Goal: Find contact information

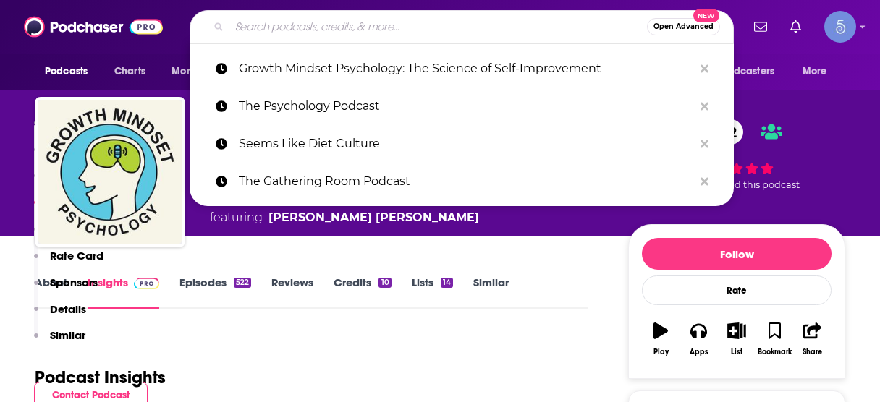
scroll to position [1208, 0]
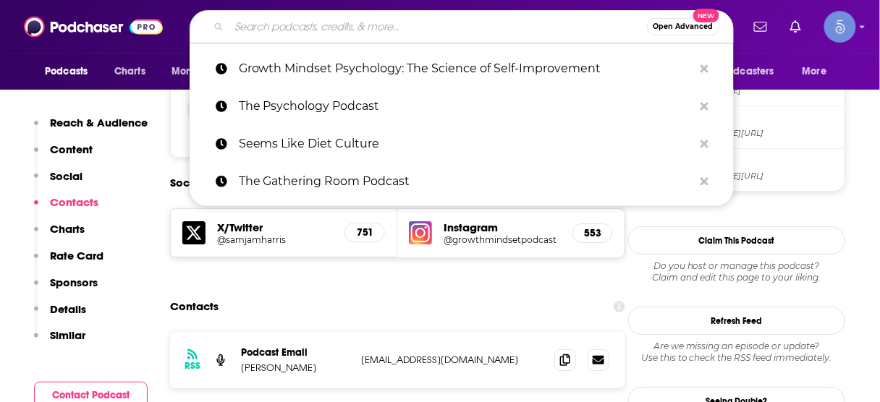
type input "[PERSON_NAME] Leadership Podcast"
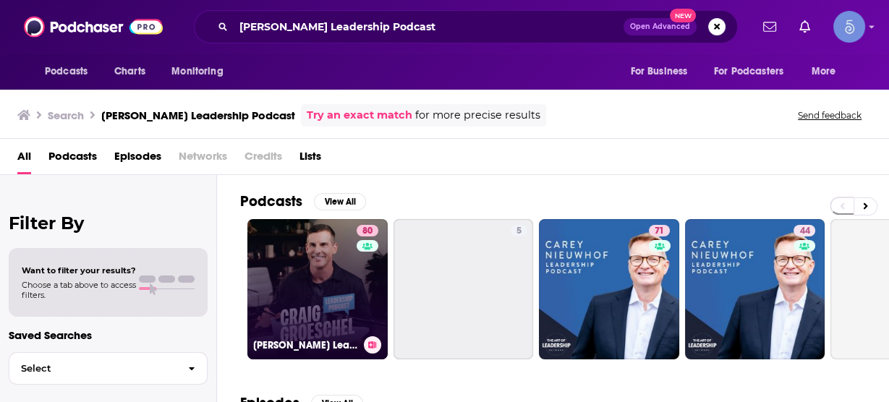
click at [348, 276] on link "80 [PERSON_NAME] Leadership Podcast" at bounding box center [317, 289] width 140 height 140
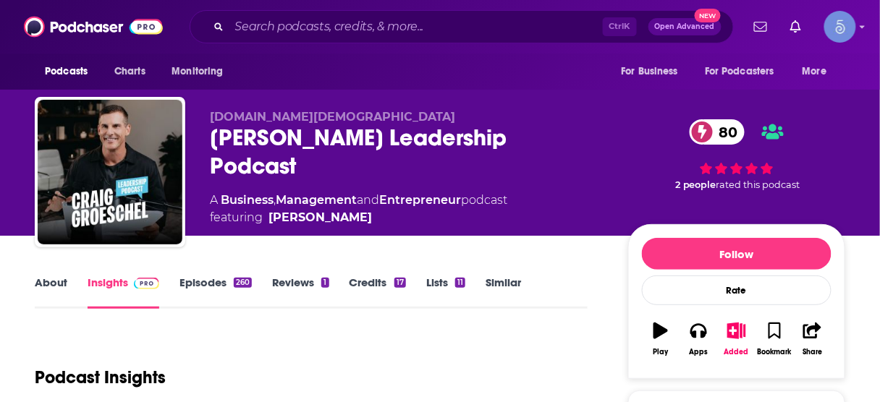
scroll to position [232, 0]
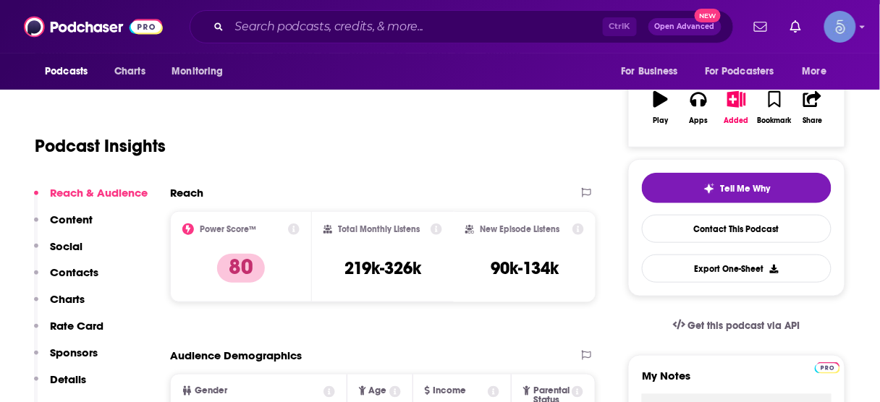
click at [79, 272] on p "Contacts" at bounding box center [74, 273] width 48 height 14
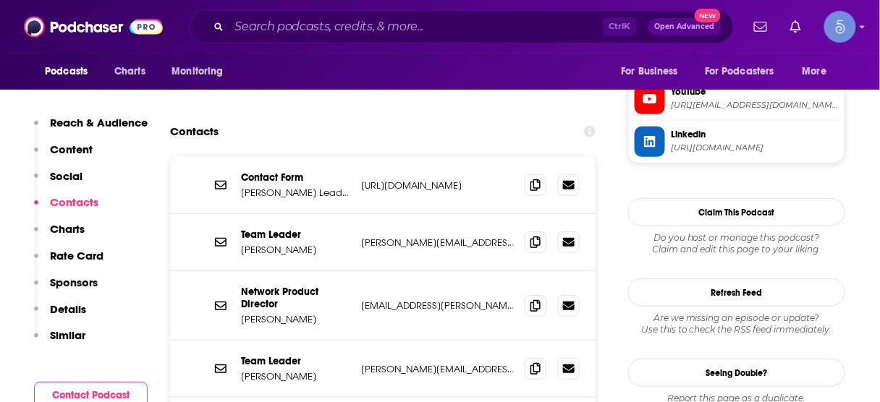
scroll to position [1470, 0]
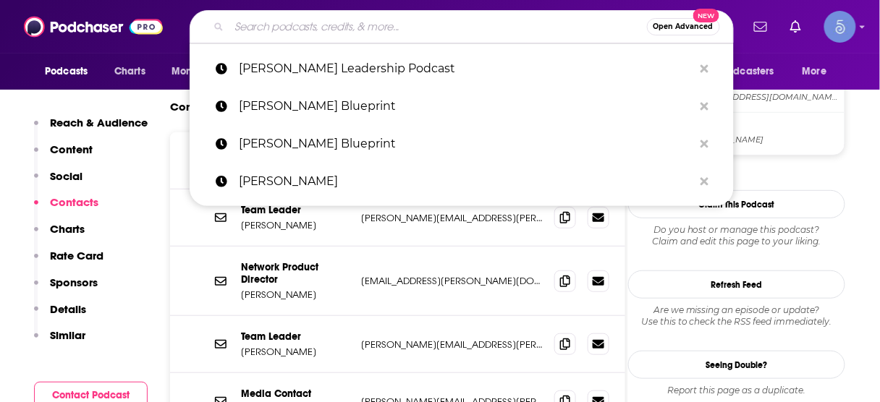
click at [330, 31] on input "Search podcasts, credits, & more..." at bounding box center [437, 26] width 417 height 23
paste input "Coaching for Leaders"
type input "Coaching for Leaders"
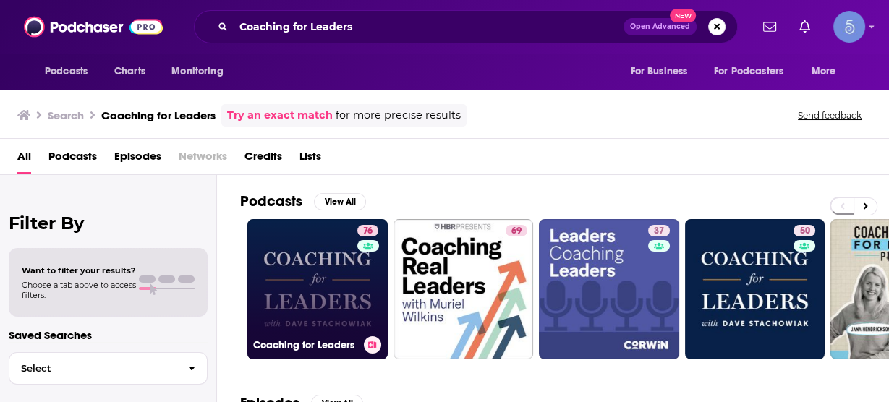
click at [315, 267] on link "76 Coaching for Leaders" at bounding box center [317, 289] width 140 height 140
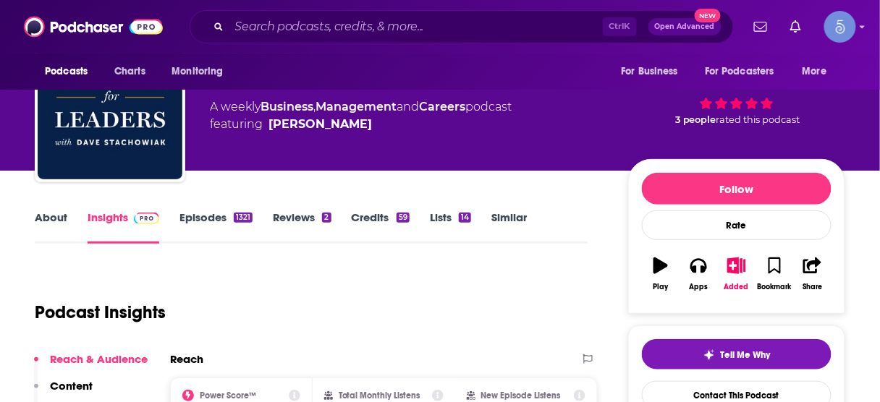
scroll to position [174, 0]
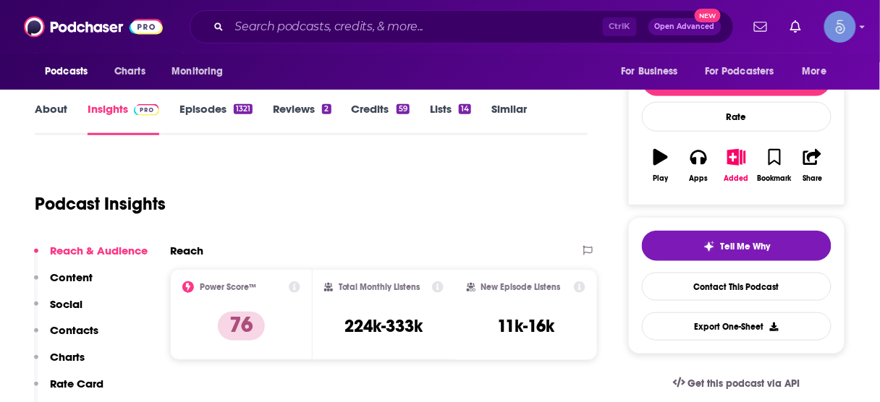
click at [81, 330] on p "Contacts" at bounding box center [74, 330] width 48 height 14
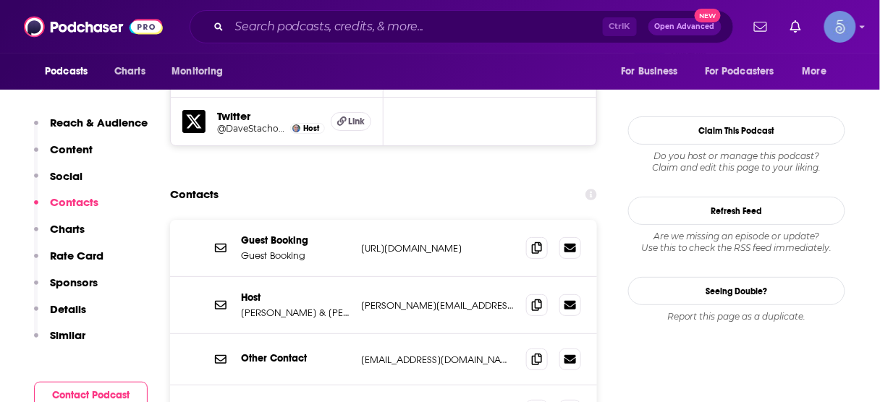
scroll to position [1363, 0]
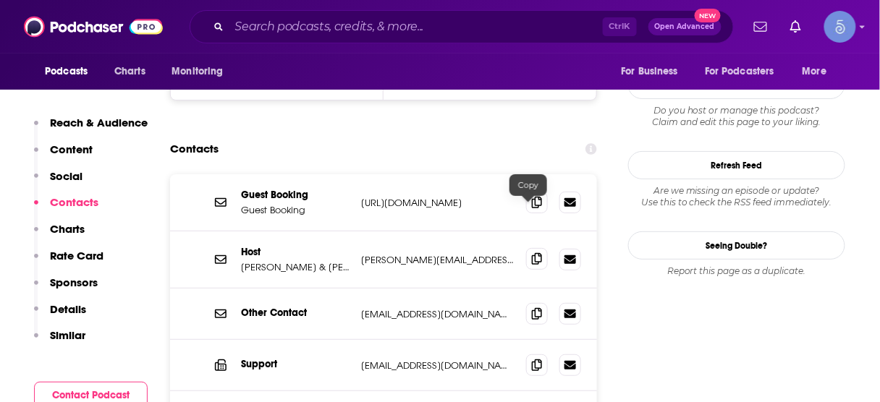
click at [532, 253] on icon at bounding box center [537, 259] width 10 height 12
click at [532, 308] on icon at bounding box center [537, 314] width 10 height 12
click at [459, 19] on input "Search podcasts, credits, & more..." at bounding box center [415, 26] width 373 height 23
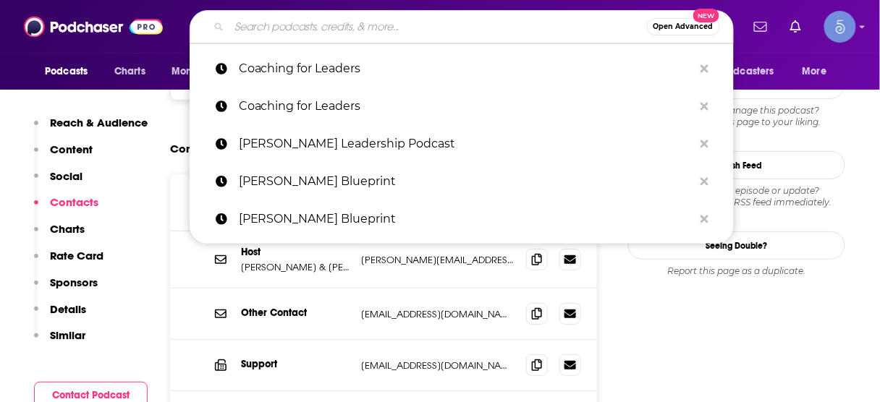
paste input "HBR On Leadership"
type input "HBR On Leadership"
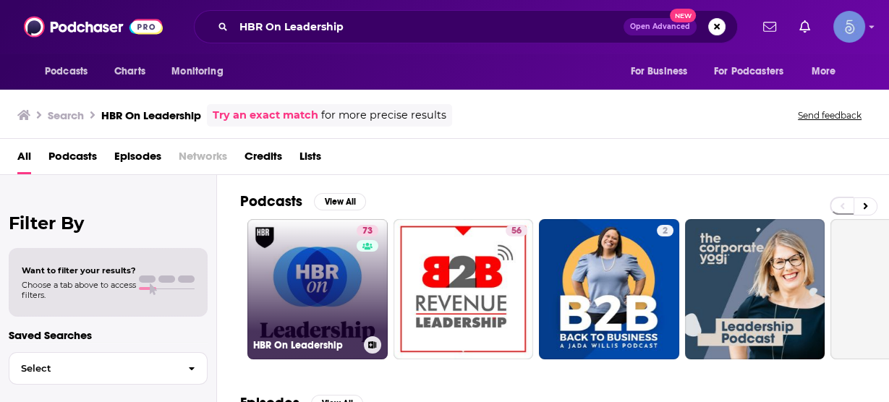
click at [326, 276] on link "73 HBR On Leadership" at bounding box center [317, 289] width 140 height 140
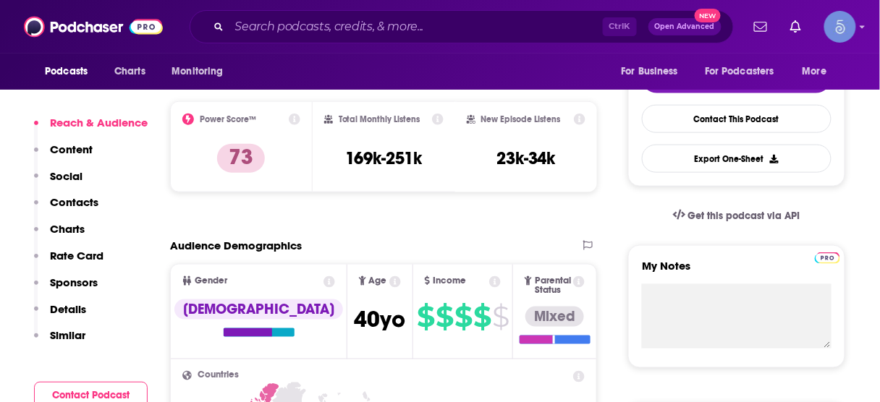
scroll to position [347, 0]
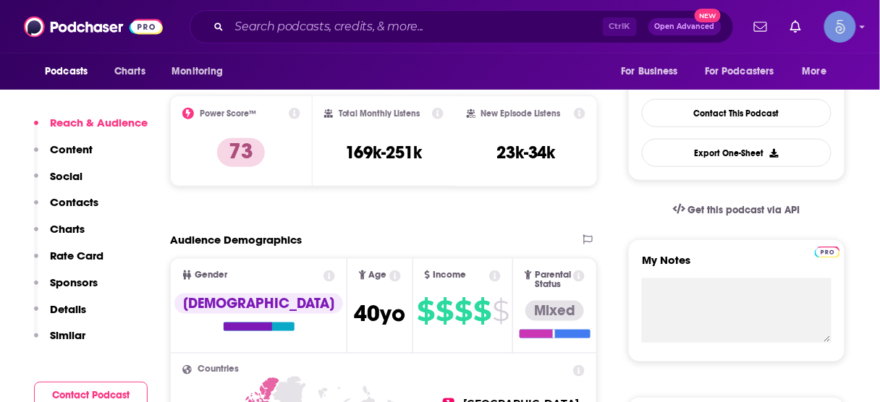
click at [93, 203] on p "Contacts" at bounding box center [74, 202] width 48 height 14
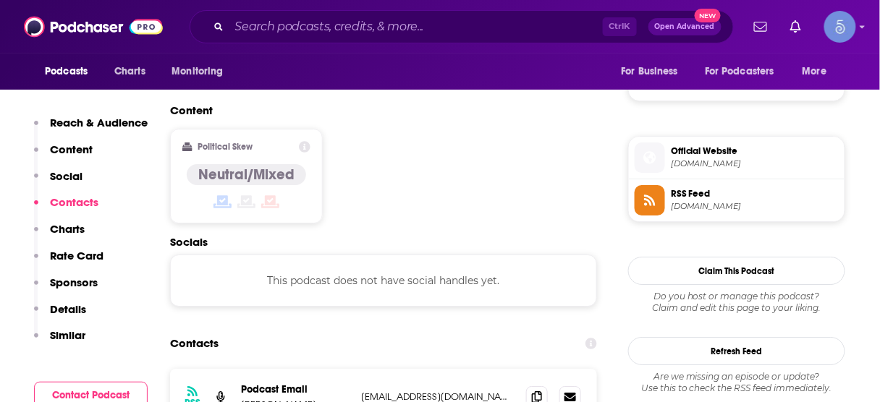
scroll to position [1170, 0]
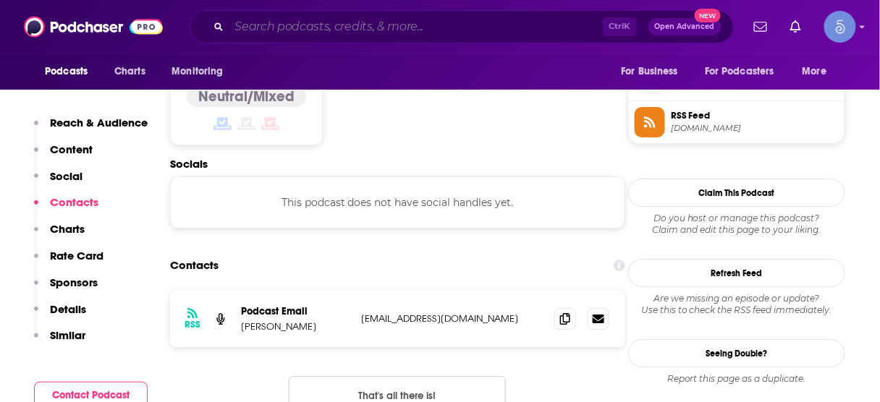
click at [428, 22] on input "Search podcasts, credits, & more..." at bounding box center [415, 26] width 373 height 23
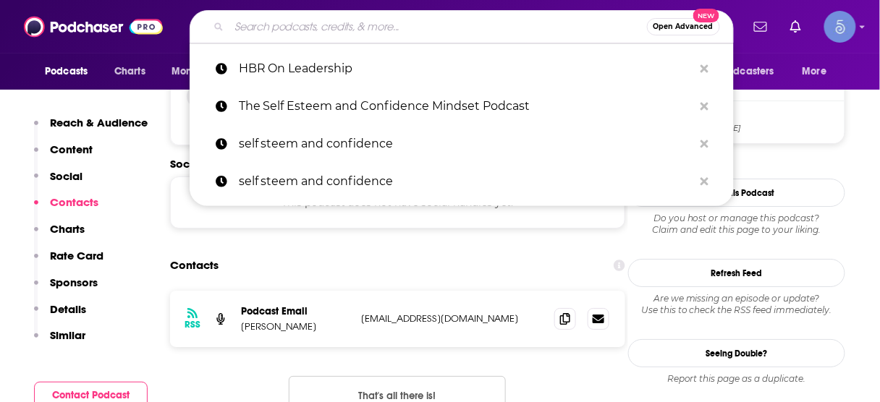
paste input "[PERSON_NAME] Leadership Podcast"
type input "[PERSON_NAME] Leadership Podcast"
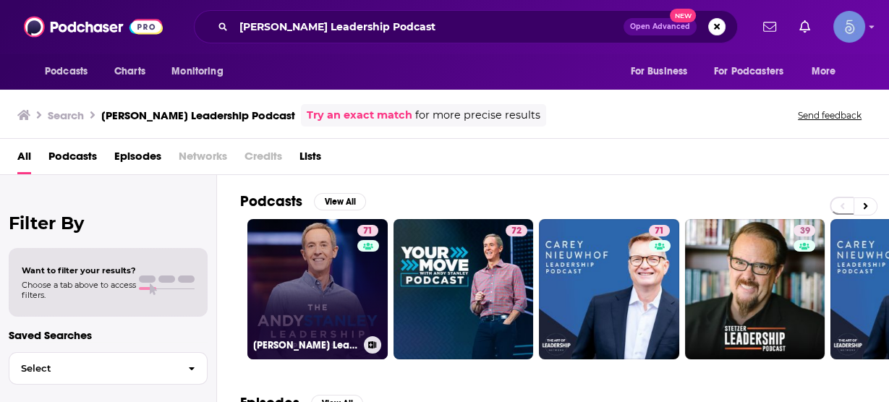
click at [347, 273] on link "71 [PERSON_NAME] Leadership Podcast" at bounding box center [317, 289] width 140 height 140
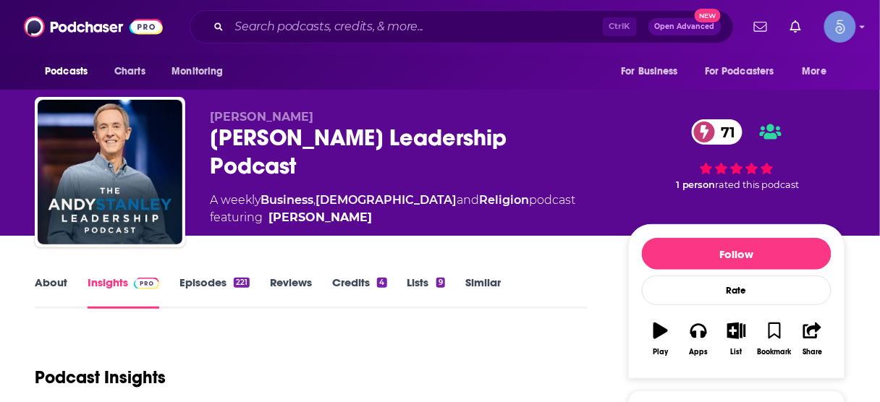
scroll to position [116, 0]
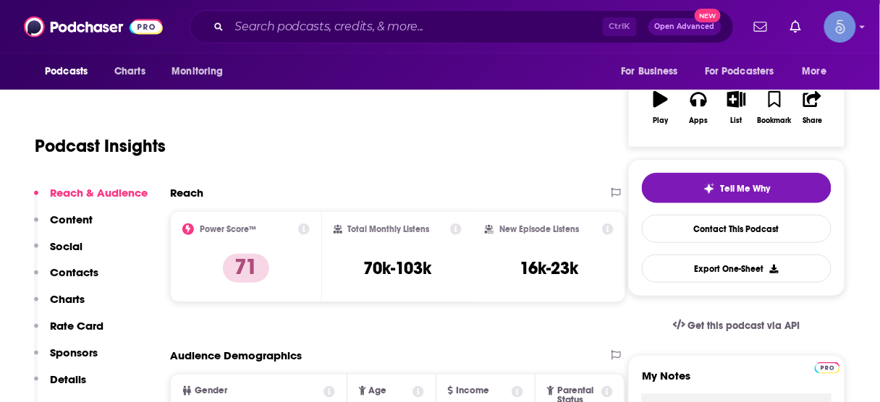
click at [80, 272] on p "Contacts" at bounding box center [74, 273] width 48 height 14
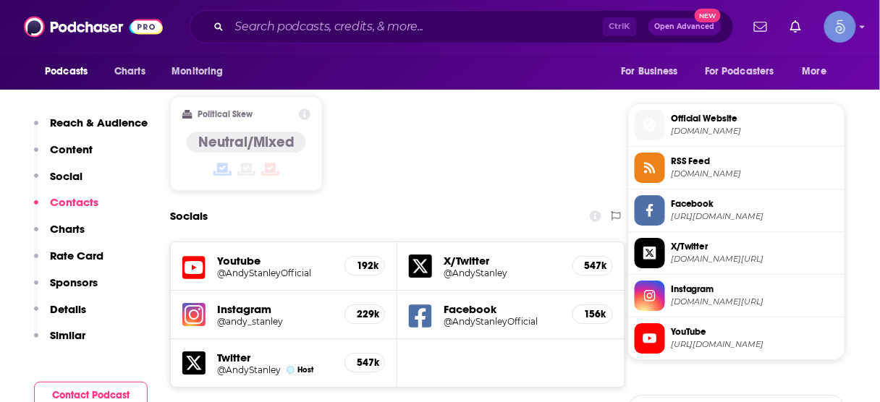
scroll to position [1272, 0]
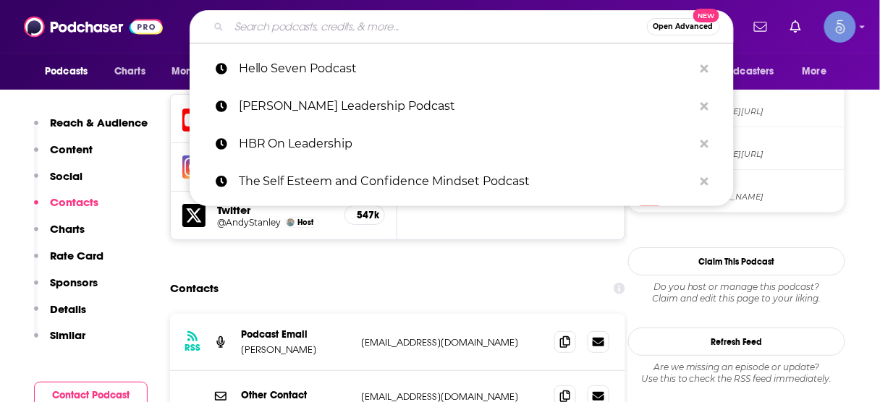
click at [496, 21] on input "Search podcasts, credits, & more..." at bounding box center [437, 26] width 417 height 23
paste input "[PERSON_NAME] Leadership Executive Podcast"
type input "[PERSON_NAME] Leadership Executive Podcast"
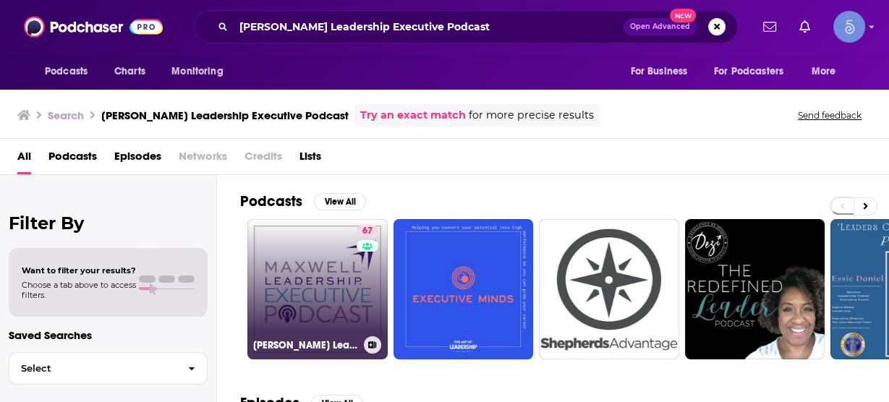
click at [315, 284] on link "67 [PERSON_NAME] Leadership Executive Podcast" at bounding box center [317, 289] width 140 height 140
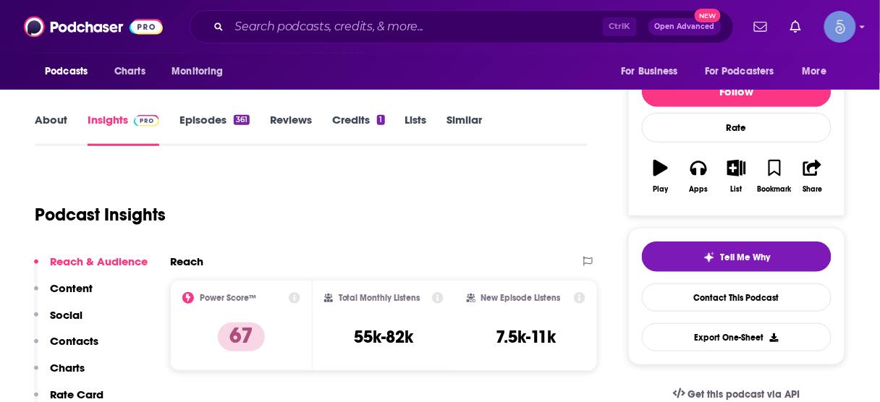
scroll to position [174, 0]
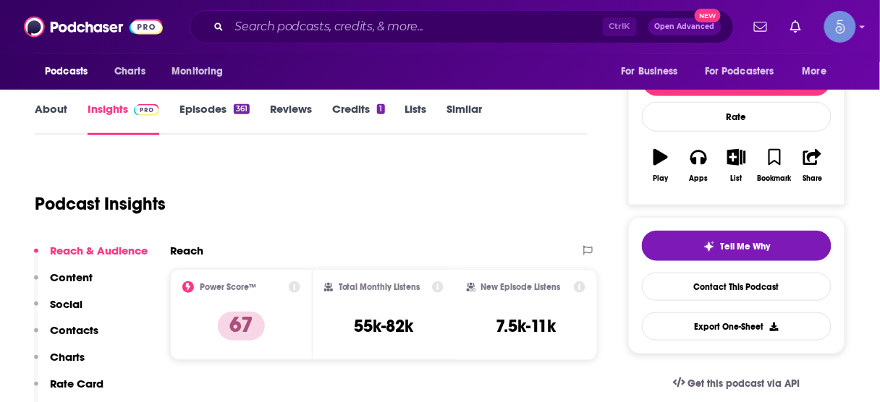
click at [82, 326] on p "Contacts" at bounding box center [74, 330] width 48 height 14
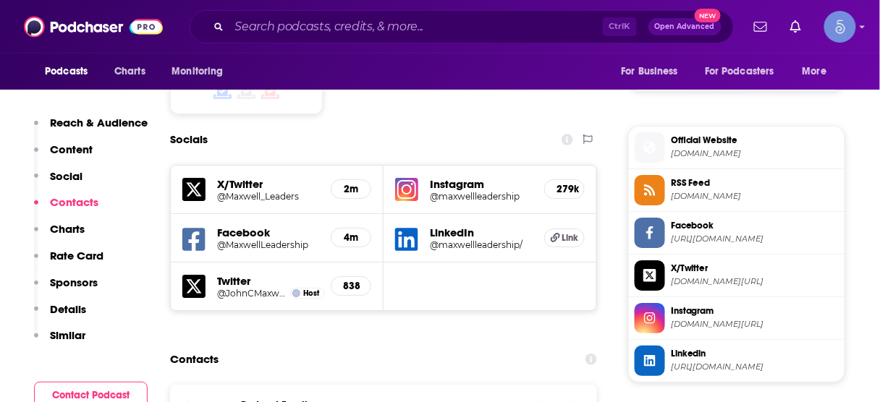
scroll to position [1279, 0]
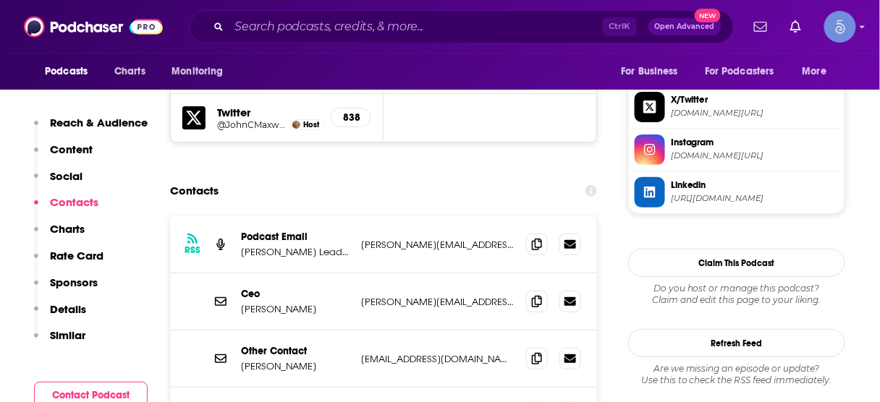
scroll to position [1453, 0]
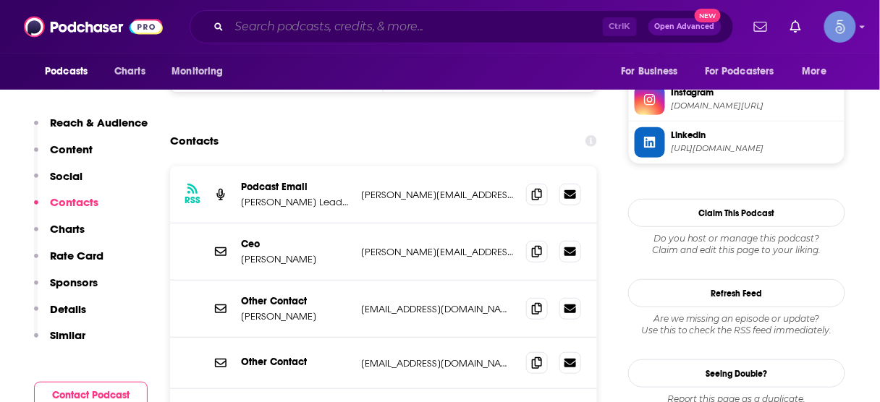
click at [341, 28] on input "Search podcasts, credits, & more..." at bounding box center [415, 26] width 373 height 23
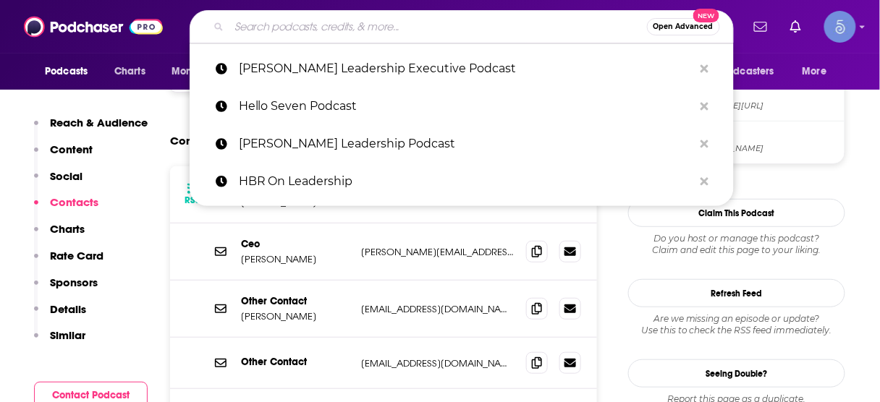
paste input "Future Ready Leadership With [PERSON_NAME]"
type input "Future Ready Leadership With [PERSON_NAME]"
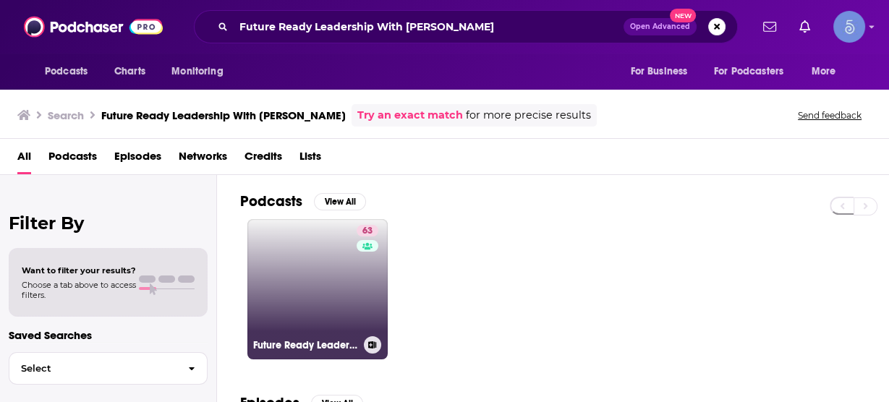
click at [339, 276] on link "63 Future Ready Leadership With [PERSON_NAME]" at bounding box center [317, 289] width 140 height 140
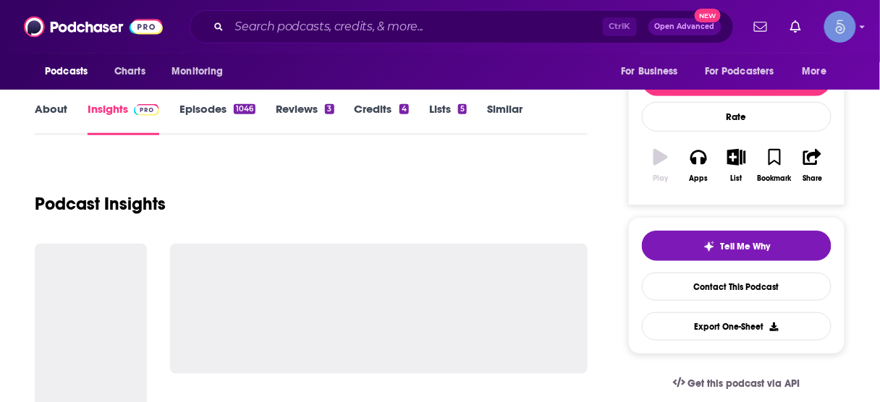
scroll to position [289, 0]
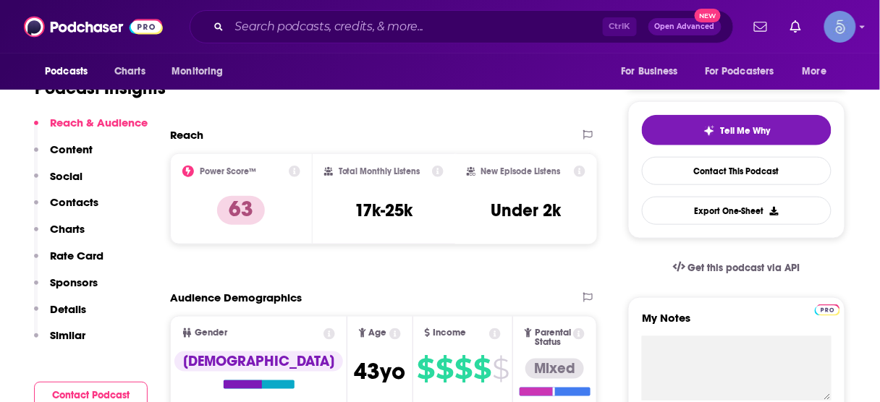
click at [75, 199] on p "Contacts" at bounding box center [74, 202] width 48 height 14
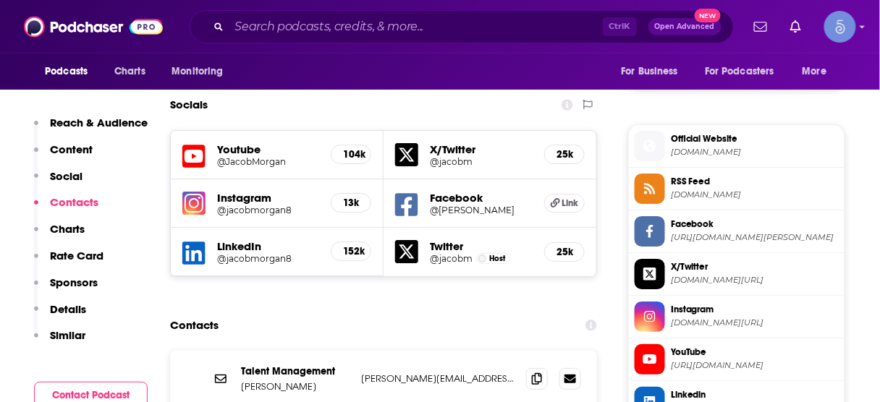
scroll to position [1263, 0]
